Goal: Obtain resource: Download file/media

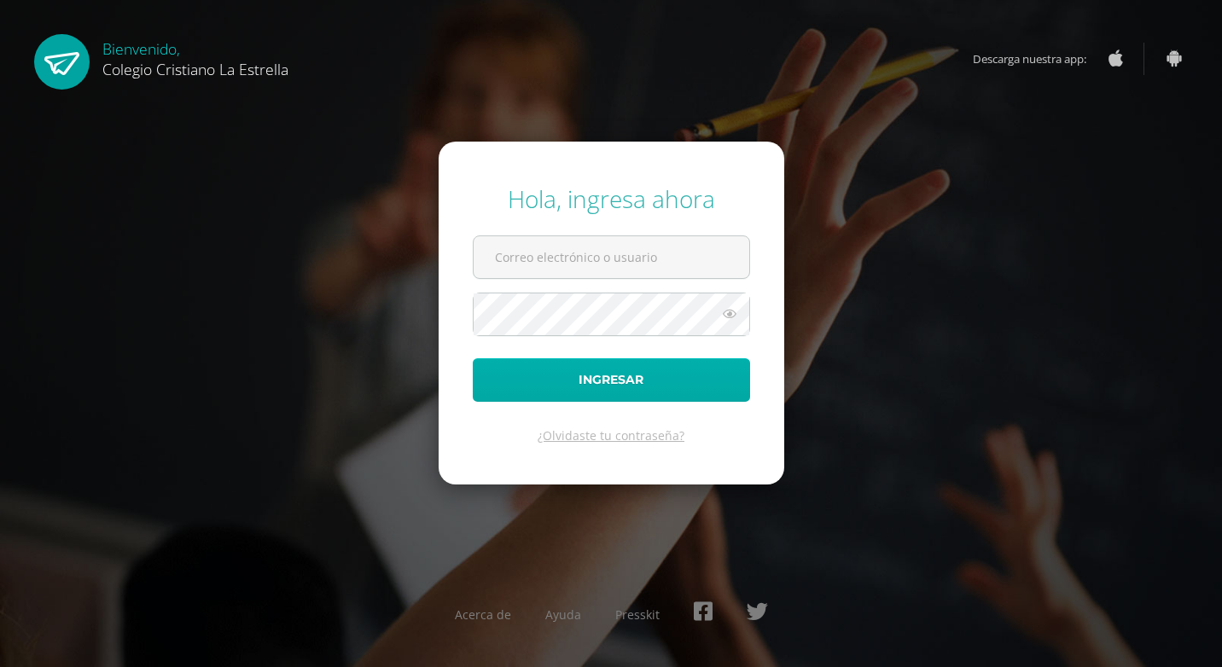
type input "[EMAIL_ADDRESS][DOMAIN_NAME]"
click at [624, 393] on button "Ingresar" at bounding box center [611, 380] width 277 height 44
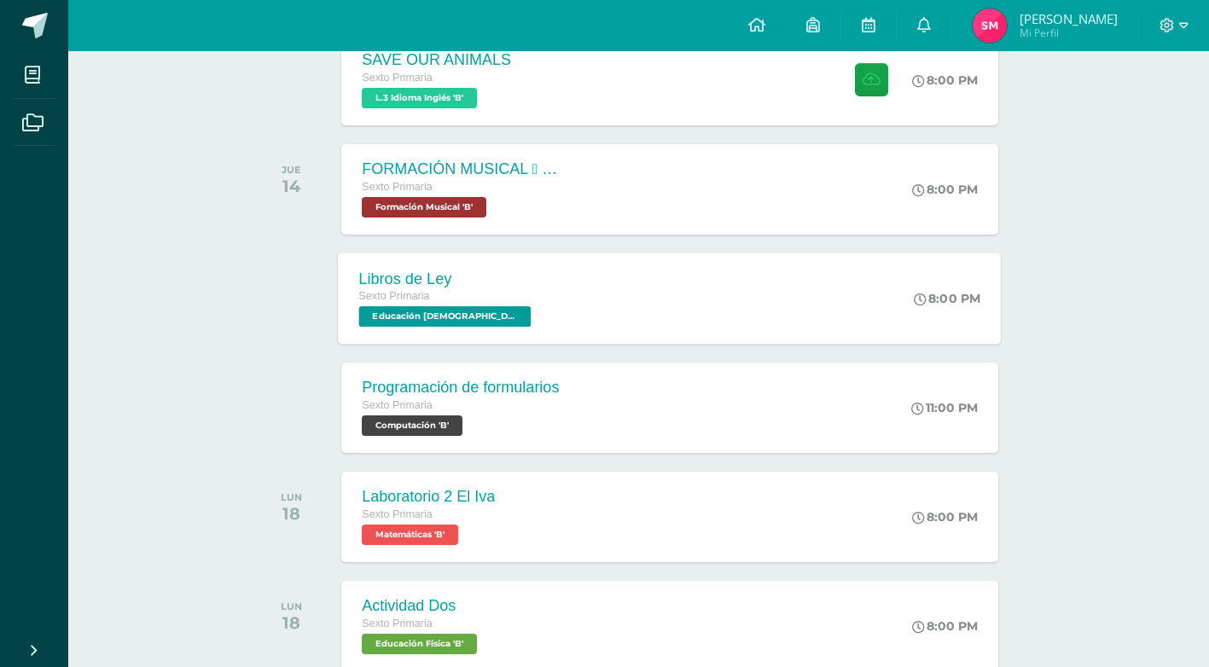
scroll to position [414, 0]
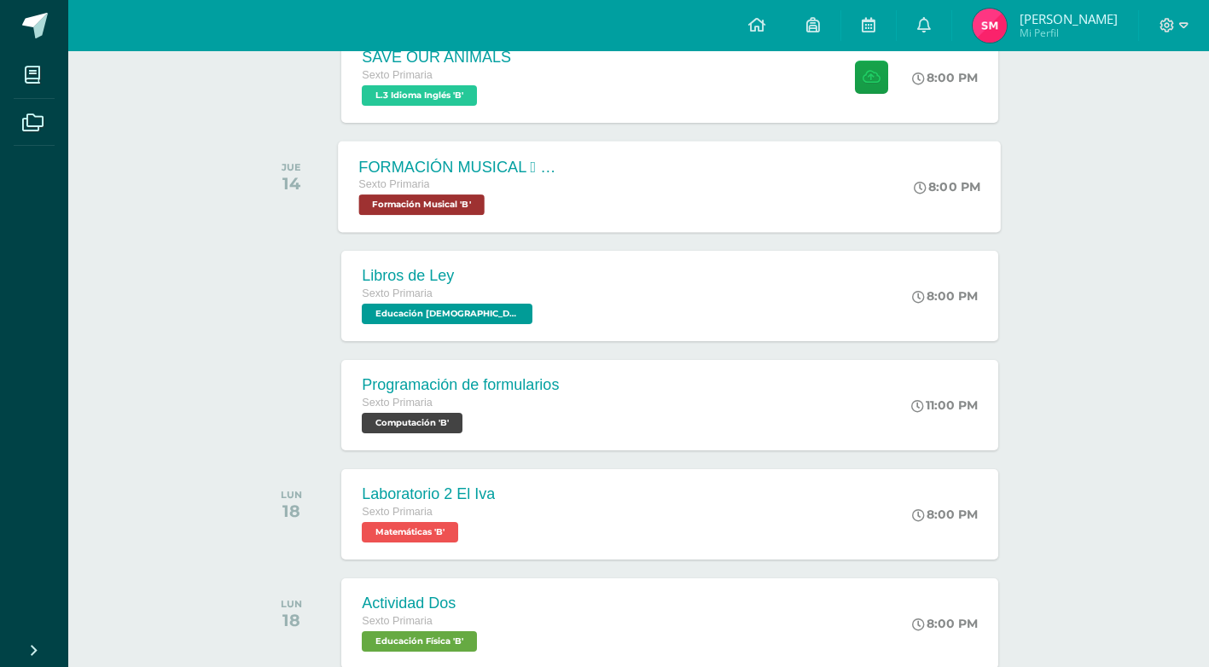
click at [593, 206] on div "FORMACIÓN MUSICAL  ALTERACIONES SIMPLES Sexto Primaria Formación Musical 'B' 8…" at bounding box center [670, 186] width 663 height 91
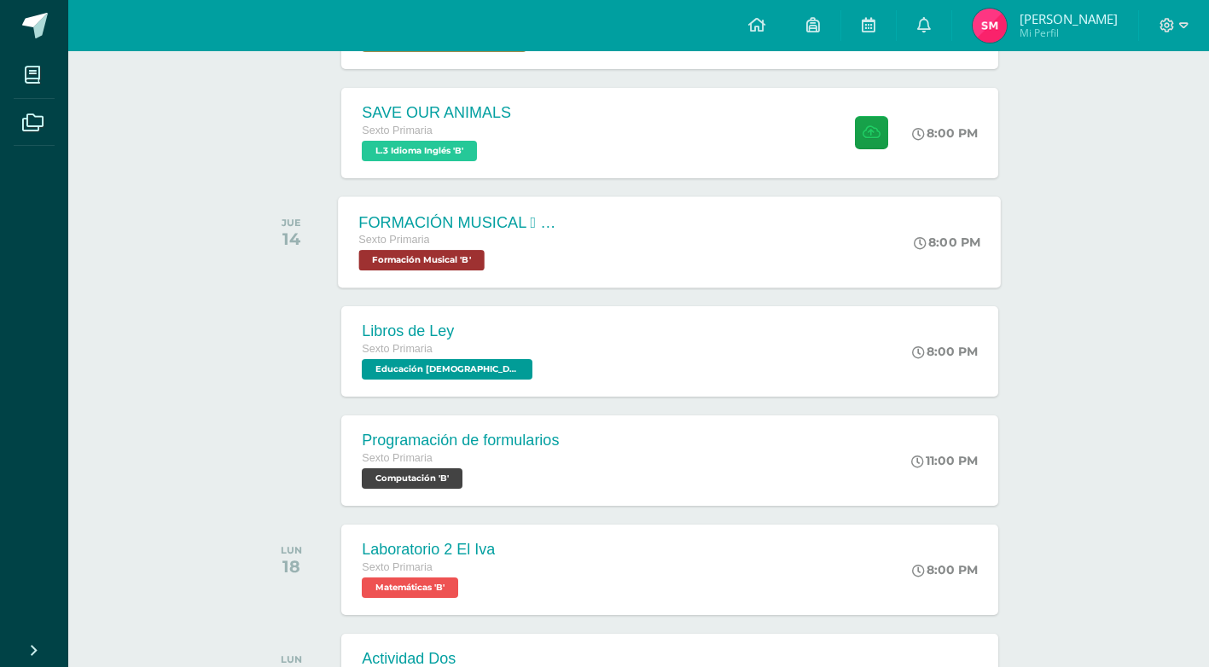
scroll to position [329, 0]
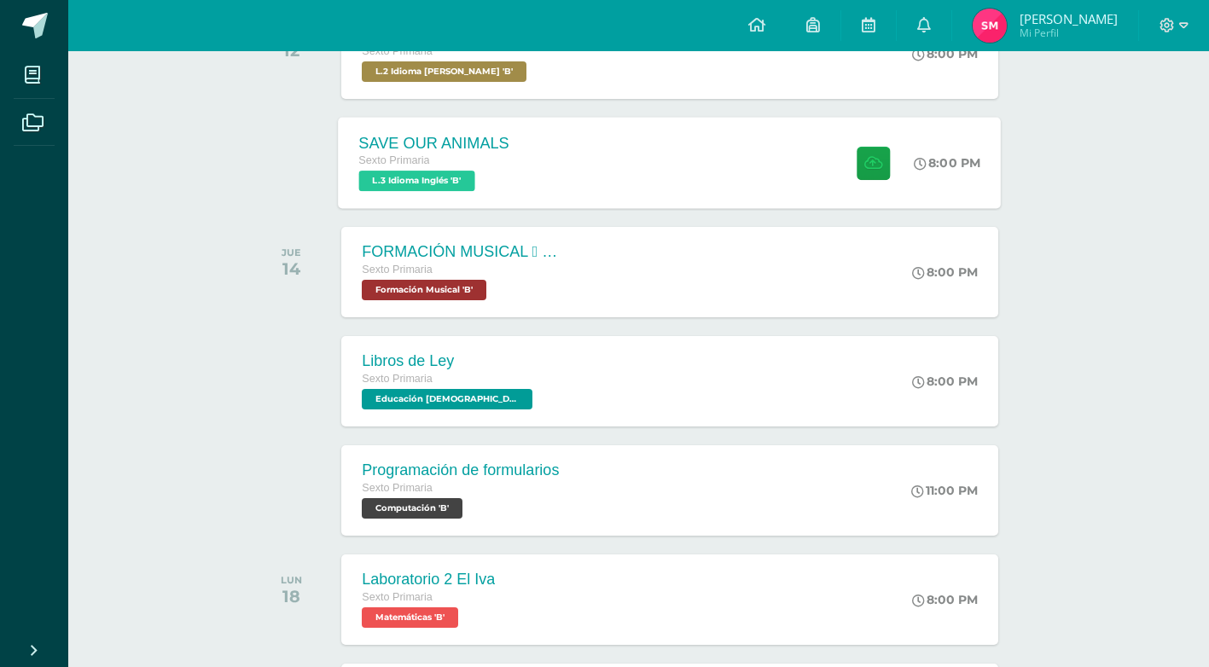
click at [573, 179] on div "SAVE OUR ANIMALS Sexto Primaria L.3 Idioma Inglés 'B' 8:00 PM SAVE OUR ANIMALS …" at bounding box center [670, 162] width 663 height 91
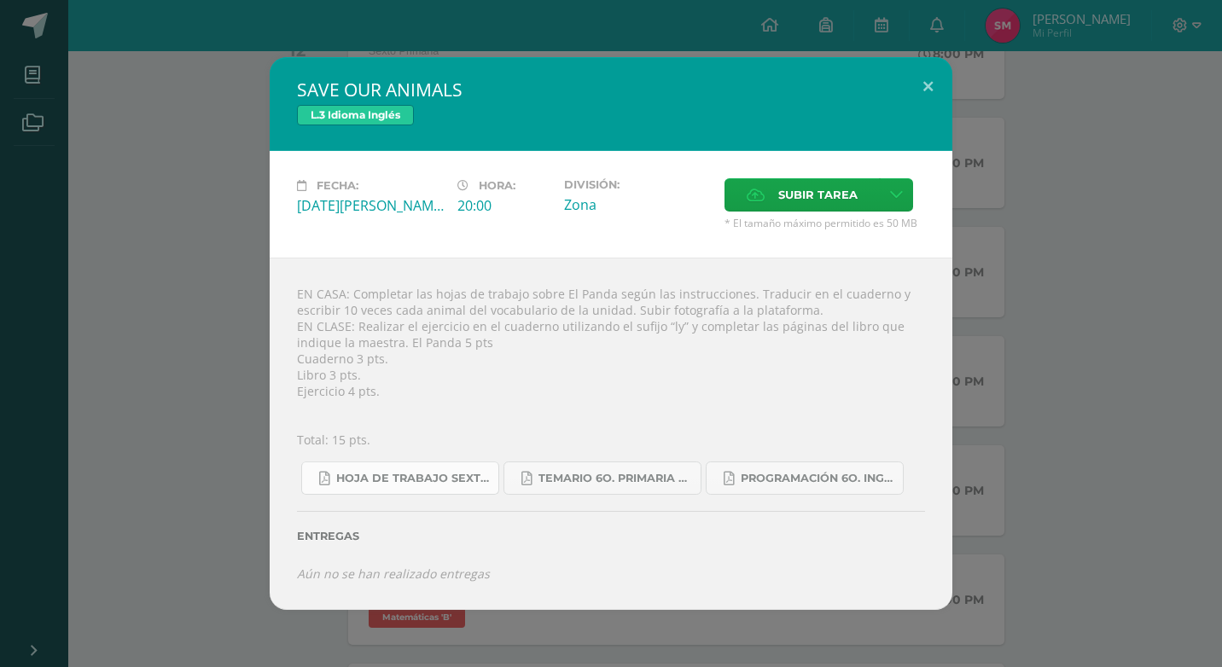
click at [469, 480] on span "Hoja de trabajo SEXTO1.pdf" at bounding box center [413, 479] width 154 height 14
click at [147, 156] on div "SAVE OUR ANIMALS L.3 Idioma Inglés Fecha: Martes 12 de Agosto Hora: 20:00 Divis…" at bounding box center [611, 333] width 1208 height 552
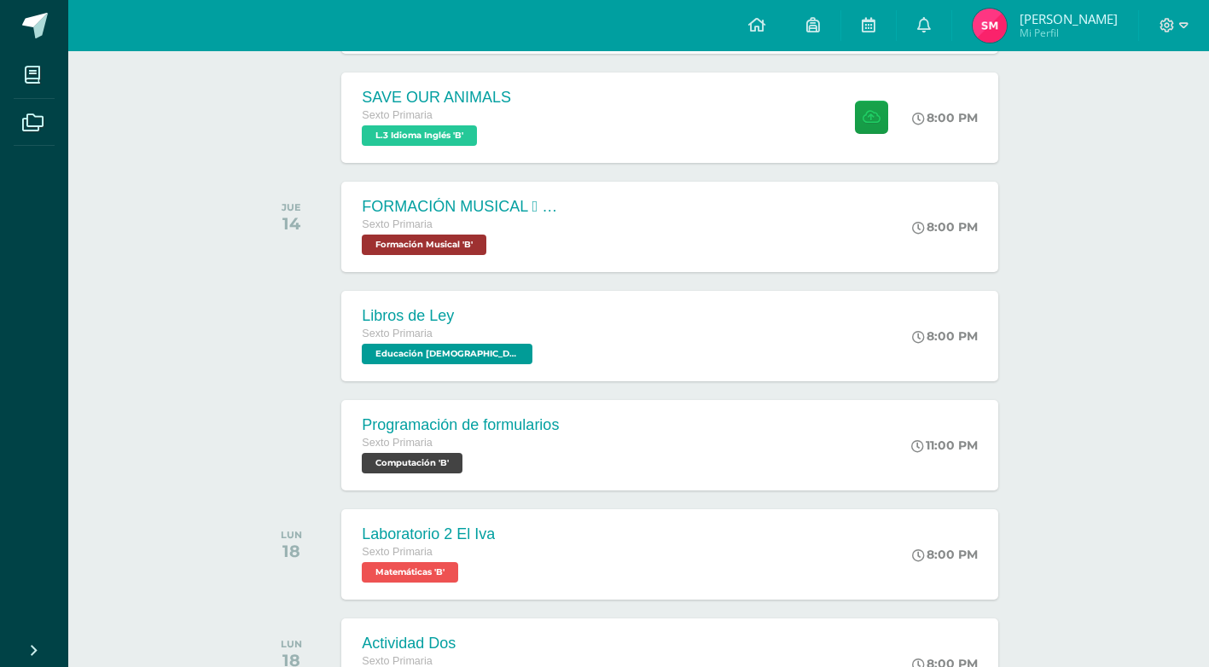
scroll to position [427, 0]
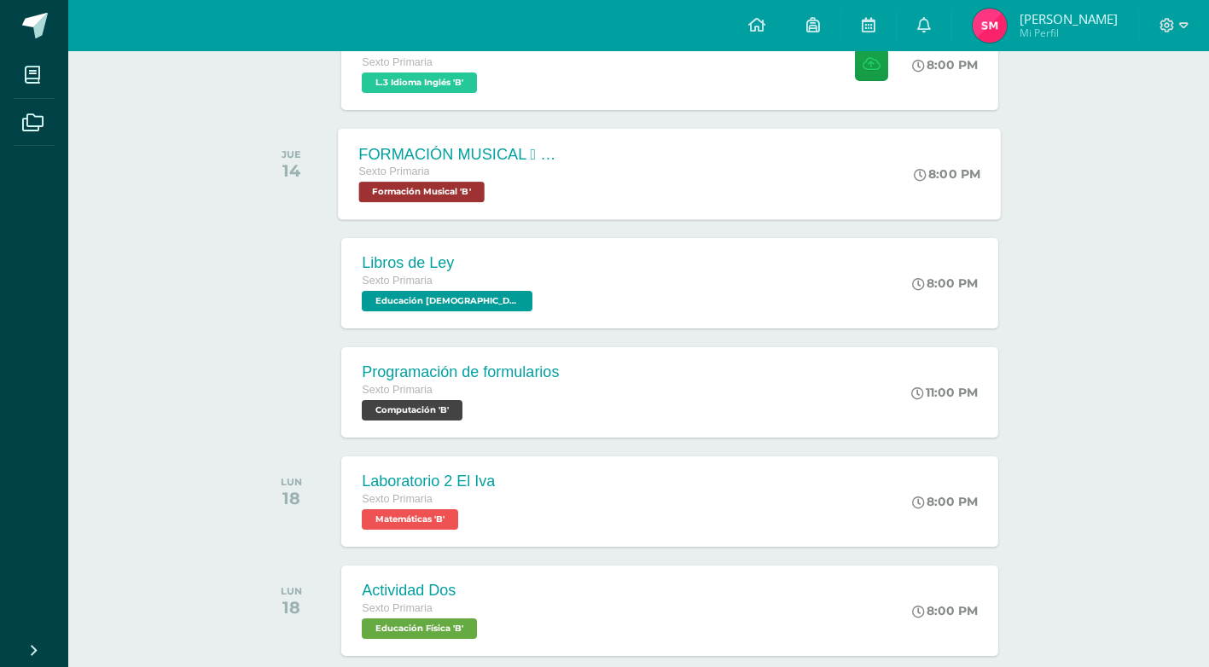
click at [387, 178] on div "Sexto Primaria" at bounding box center [462, 172] width 206 height 19
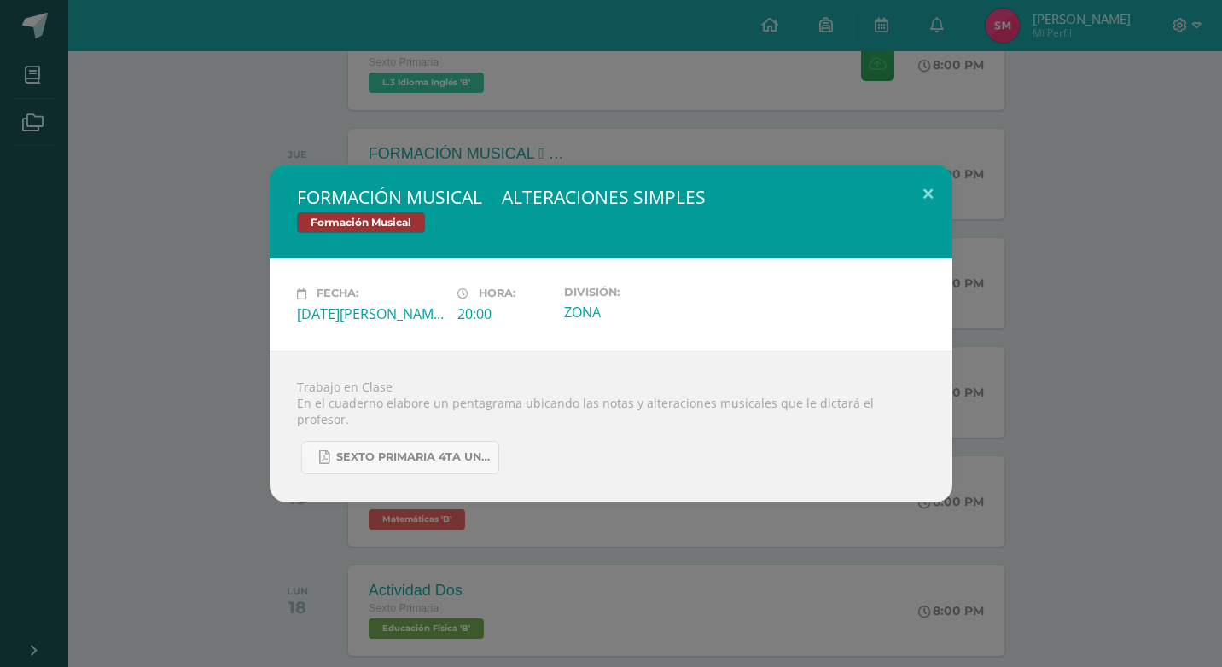
click at [124, 235] on div "FORMACIÓN MUSICAL  ALTERACIONES SIMPLES Formación Musical Fecha: Jueves 14 de …" at bounding box center [611, 333] width 1208 height 337
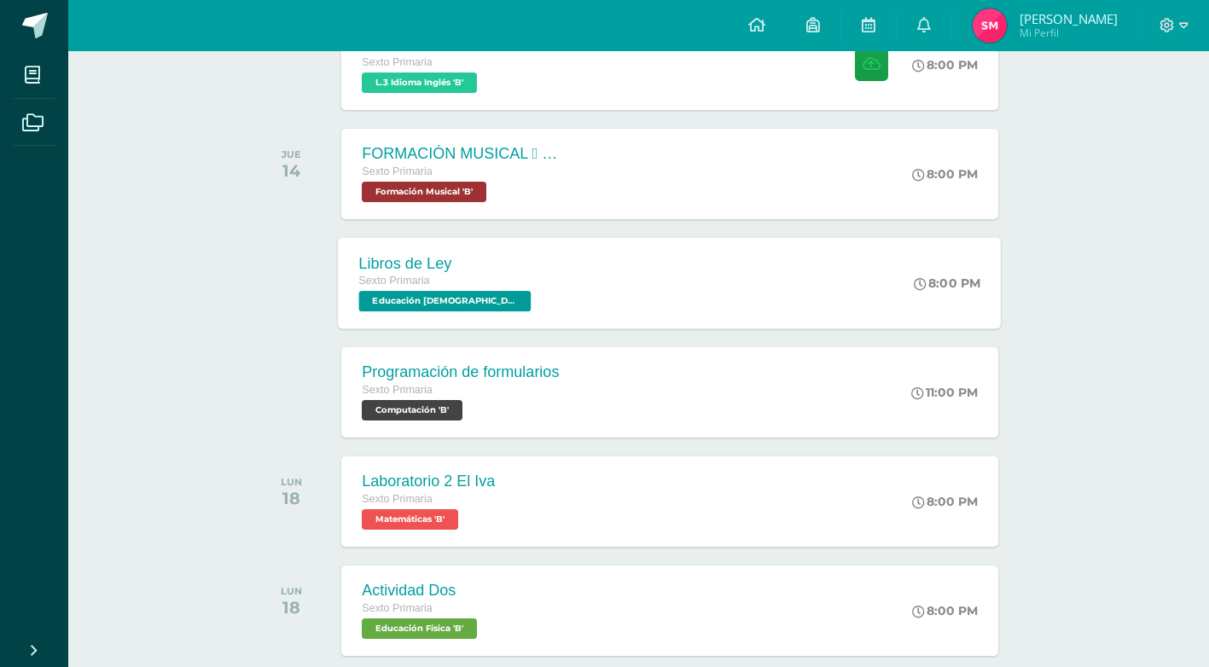
click at [380, 275] on span "Sexto Primaria" at bounding box center [394, 281] width 71 height 12
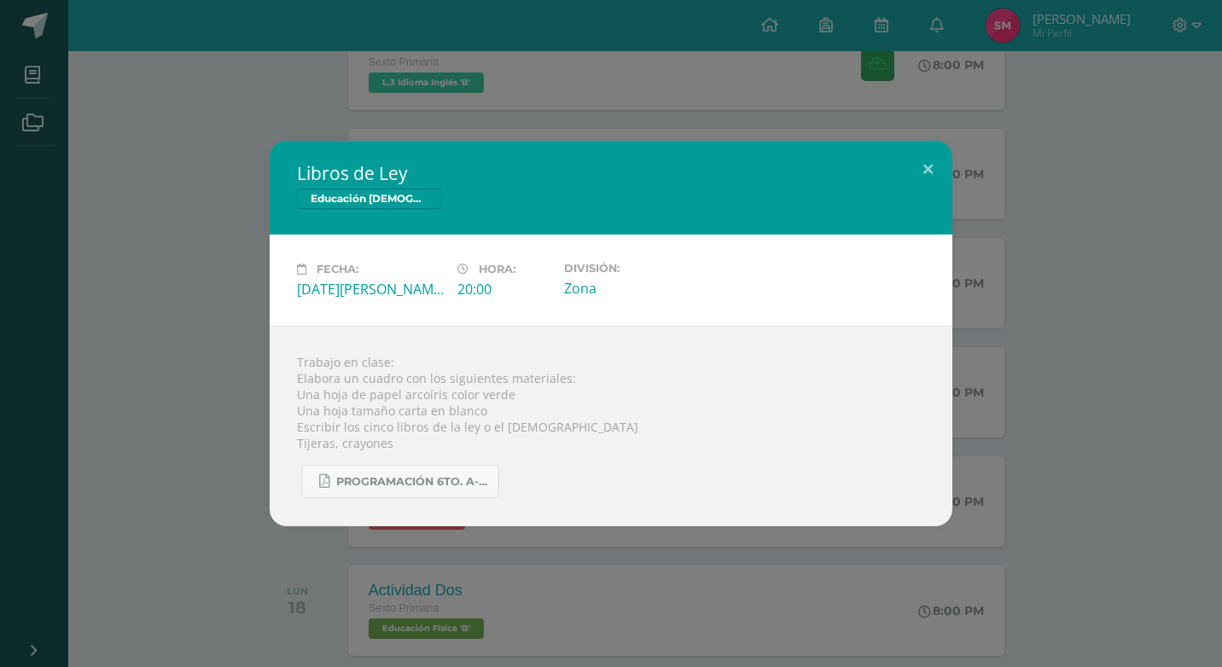
drag, startPoint x: 241, startPoint y: 403, endPoint x: 232, endPoint y: 416, distance: 15.4
click at [239, 403] on div "Libros de Ley Educación Cristiana Fecha: Jueves 14 de Agosto Hora: 20:00 Divisi…" at bounding box center [611, 334] width 1208 height 386
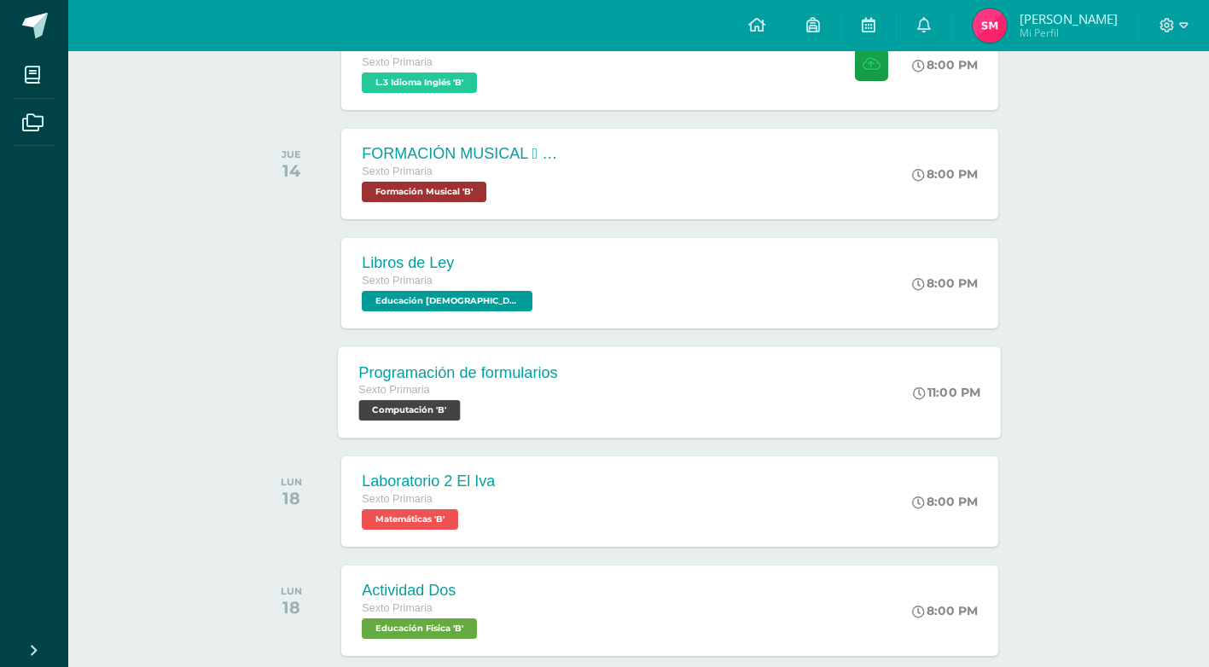
click at [451, 408] on span "Computación 'B'" at bounding box center [410, 410] width 102 height 20
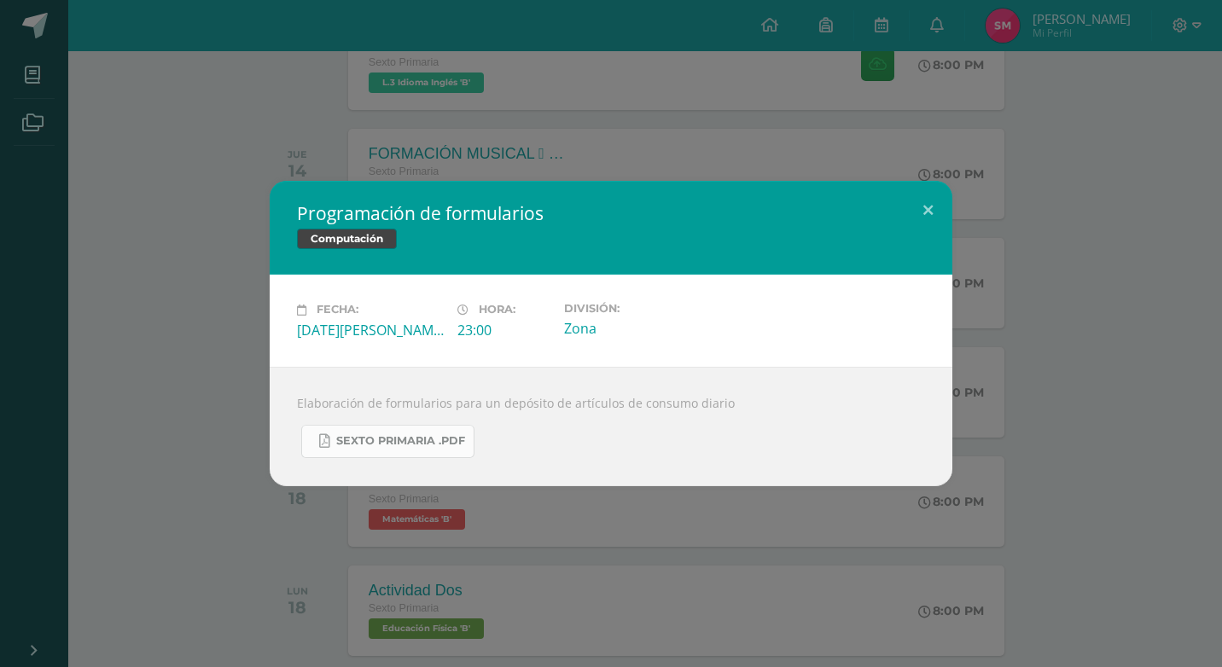
click at [437, 438] on span "Sexto Primaria .pdf" at bounding box center [400, 441] width 129 height 14
click at [152, 90] on div "Programación de formularios Computación Fecha: Jueves 14 de Agosto Hora: 23:00 …" at bounding box center [611, 333] width 1222 height 667
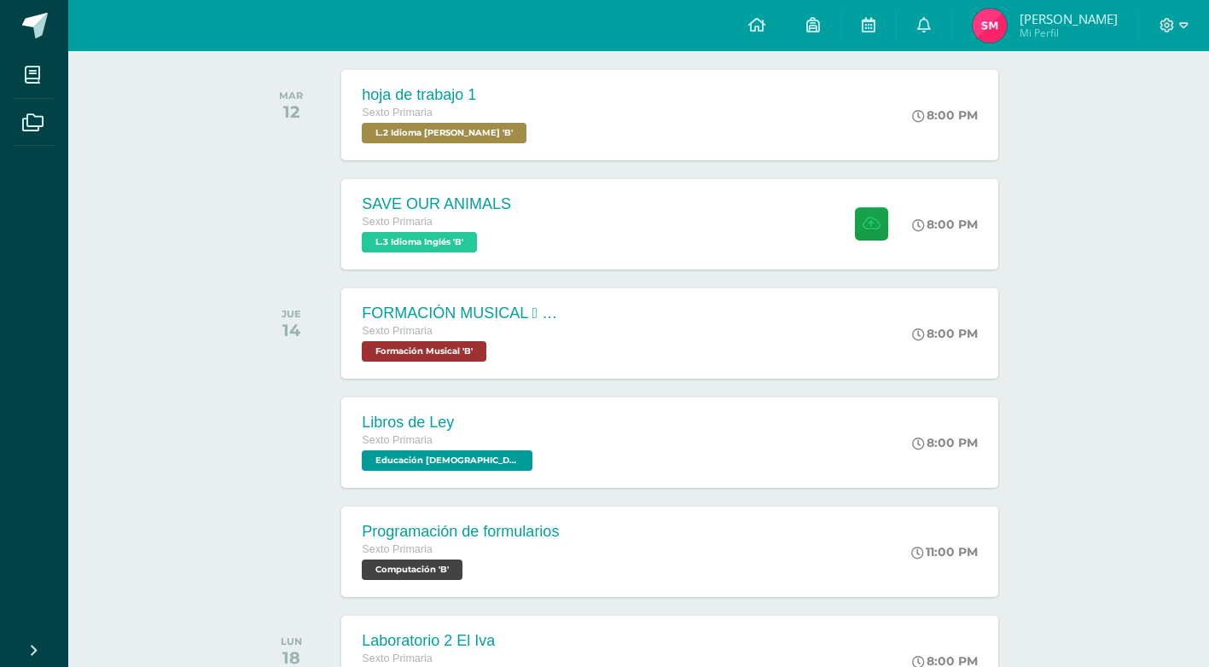
scroll to position [256, 0]
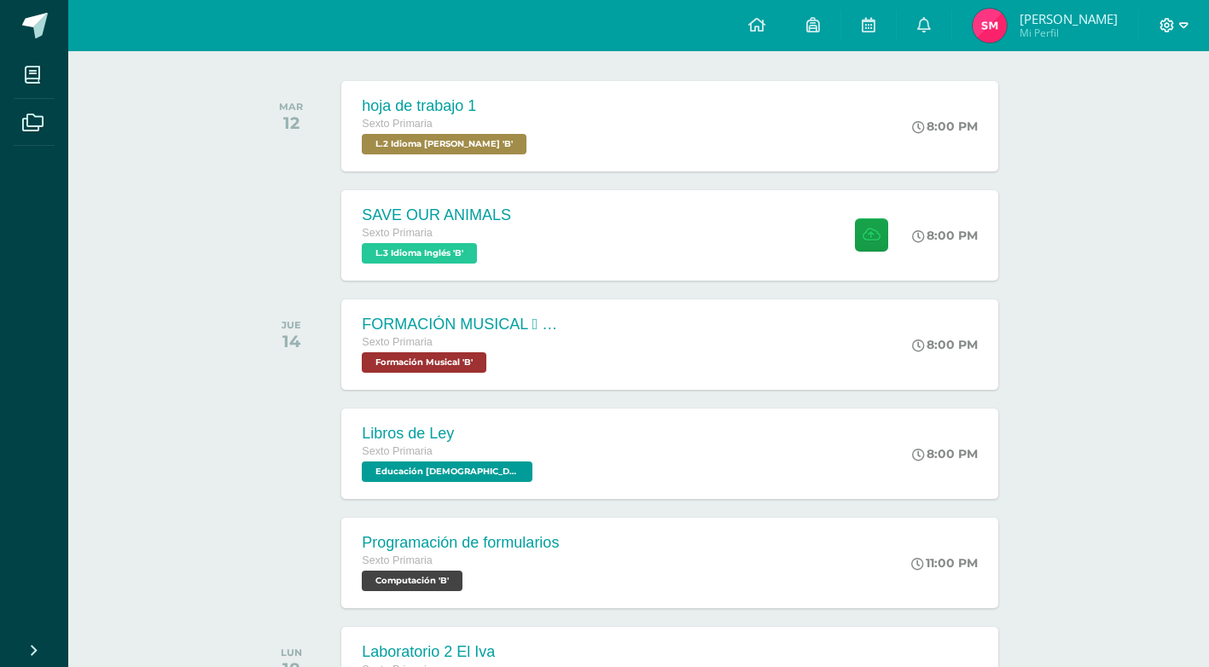
click at [1187, 29] on icon at bounding box center [1183, 25] width 9 height 15
click at [1162, 123] on span "Cerrar sesión" at bounding box center [1129, 116] width 77 height 16
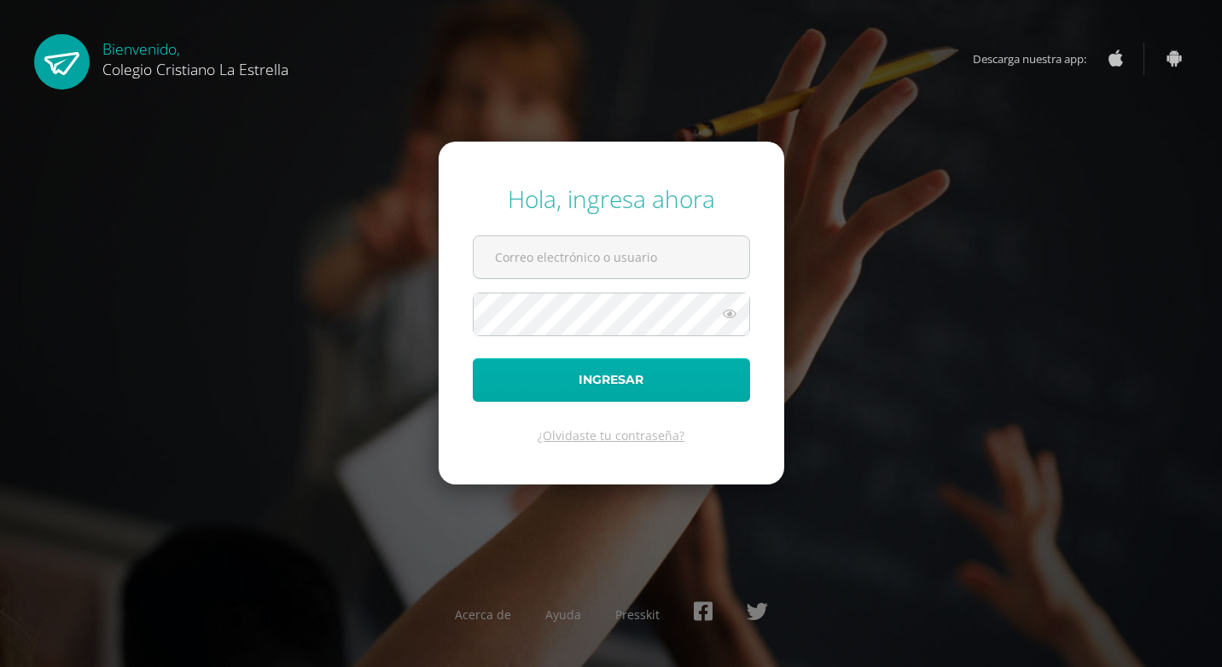
type input "[EMAIL_ADDRESS][DOMAIN_NAME]"
click at [605, 382] on button "Ingresar" at bounding box center [611, 380] width 277 height 44
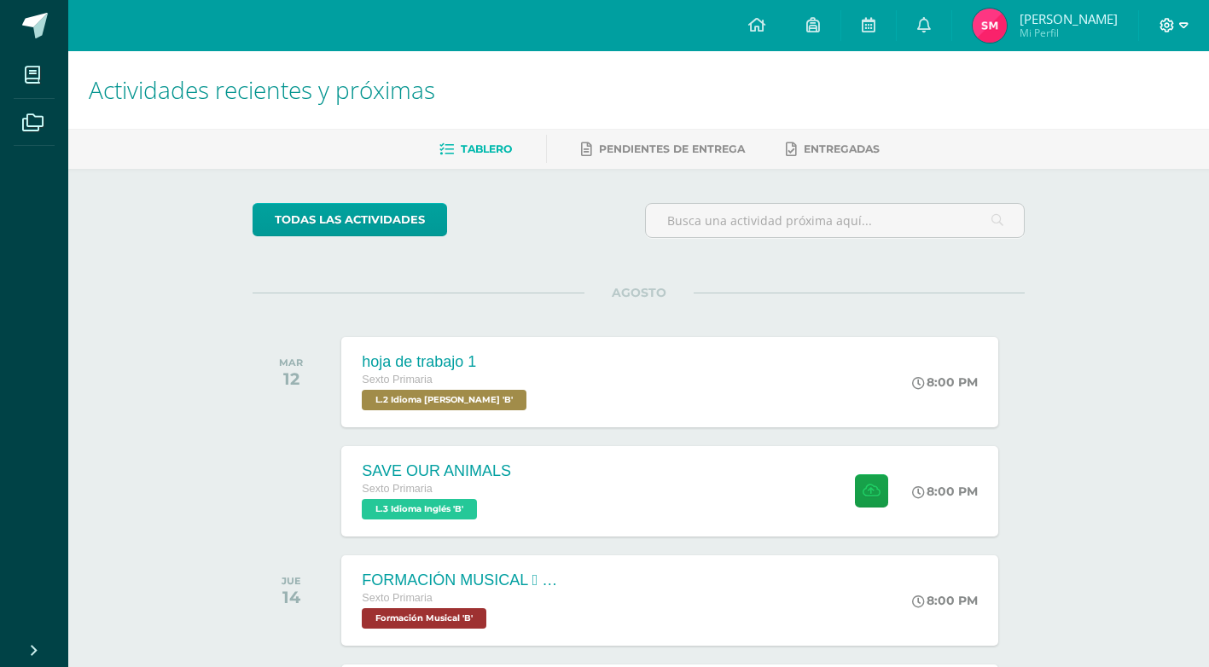
click at [1179, 25] on icon at bounding box center [1183, 25] width 9 height 15
click at [1148, 123] on span "Cerrar sesión" at bounding box center [1129, 116] width 77 height 16
